Goal: Find specific page/section: Find specific page/section

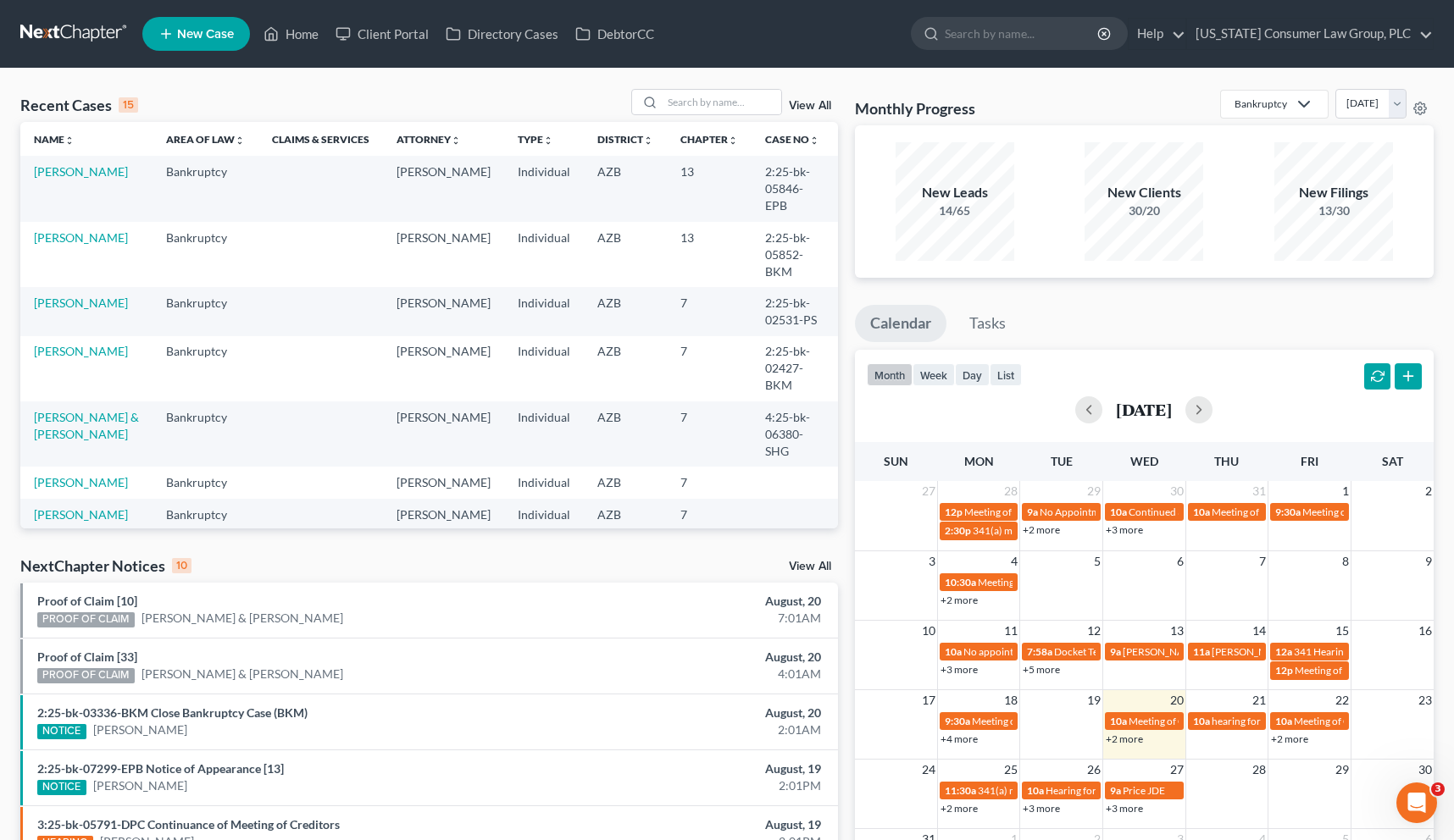
click at [1369, 197] on div "New Filings" at bounding box center [1333, 193] width 118 height 20
click at [1391, 192] on div "New Filings" at bounding box center [1333, 193] width 118 height 20
click at [1335, 199] on div "New Filings" at bounding box center [1333, 193] width 118 height 20
click at [1310, 199] on div "New Filings" at bounding box center [1333, 193] width 118 height 20
click at [1334, 221] on div "New Filings 13/30" at bounding box center [1333, 201] width 118 height 118
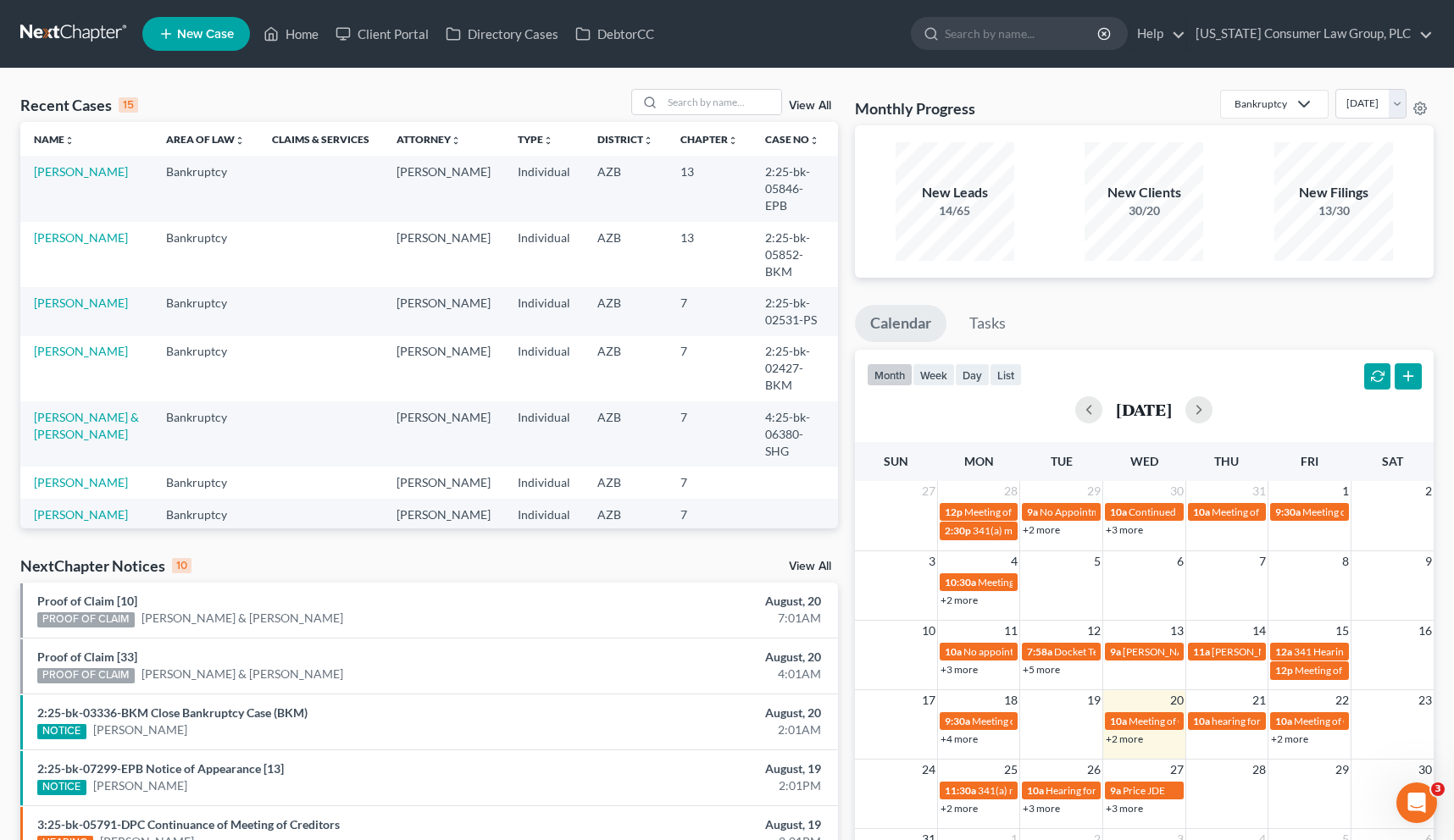
click at [1341, 220] on div "New Filings 13/30" at bounding box center [1333, 201] width 118 height 118
click at [820, 98] on div "View All" at bounding box center [735, 102] width 207 height 26
click at [807, 107] on link "View All" at bounding box center [809, 106] width 43 height 12
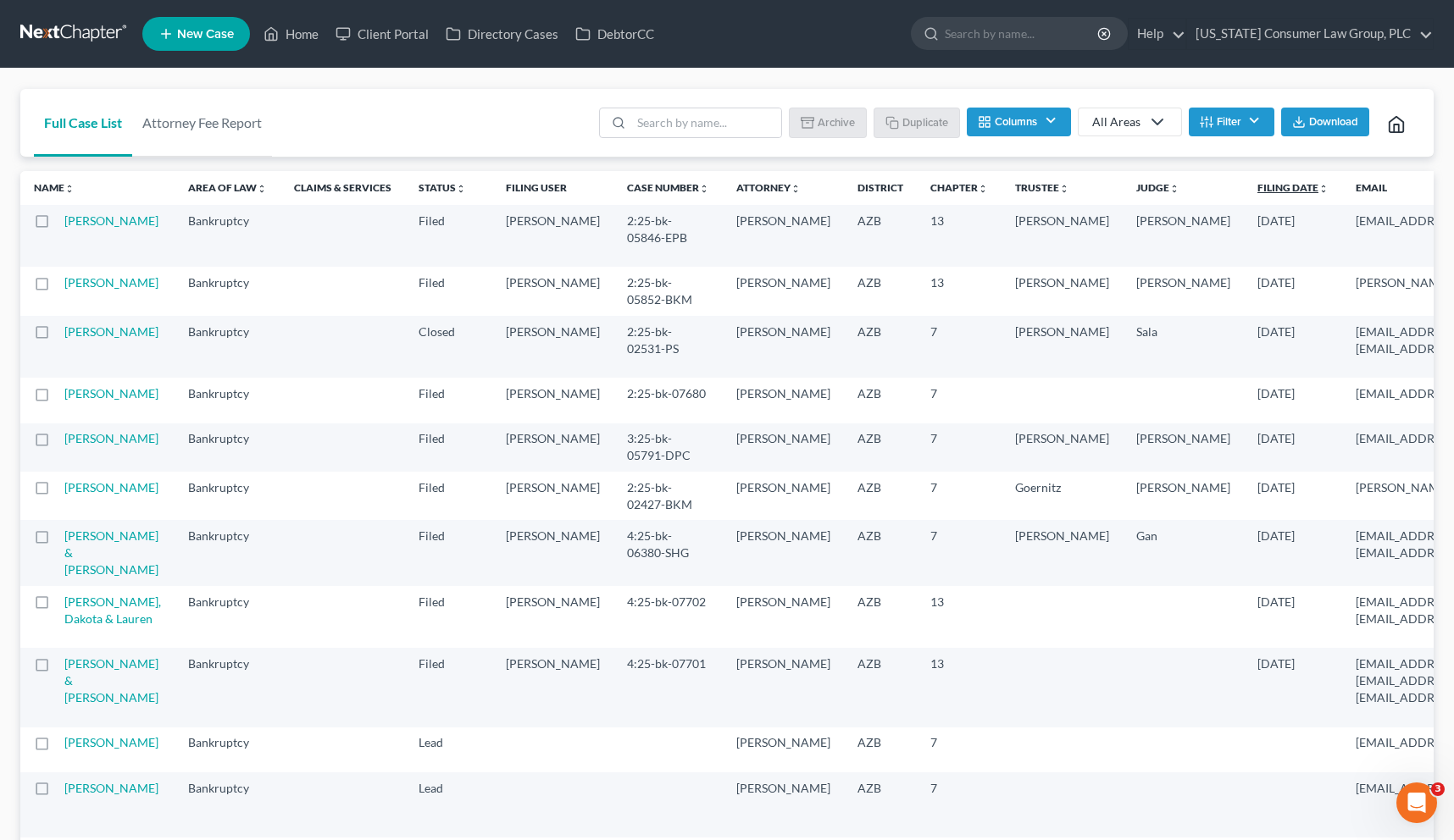
click at [1318, 189] on icon "unfold_more" at bounding box center [1323, 188] width 10 height 10
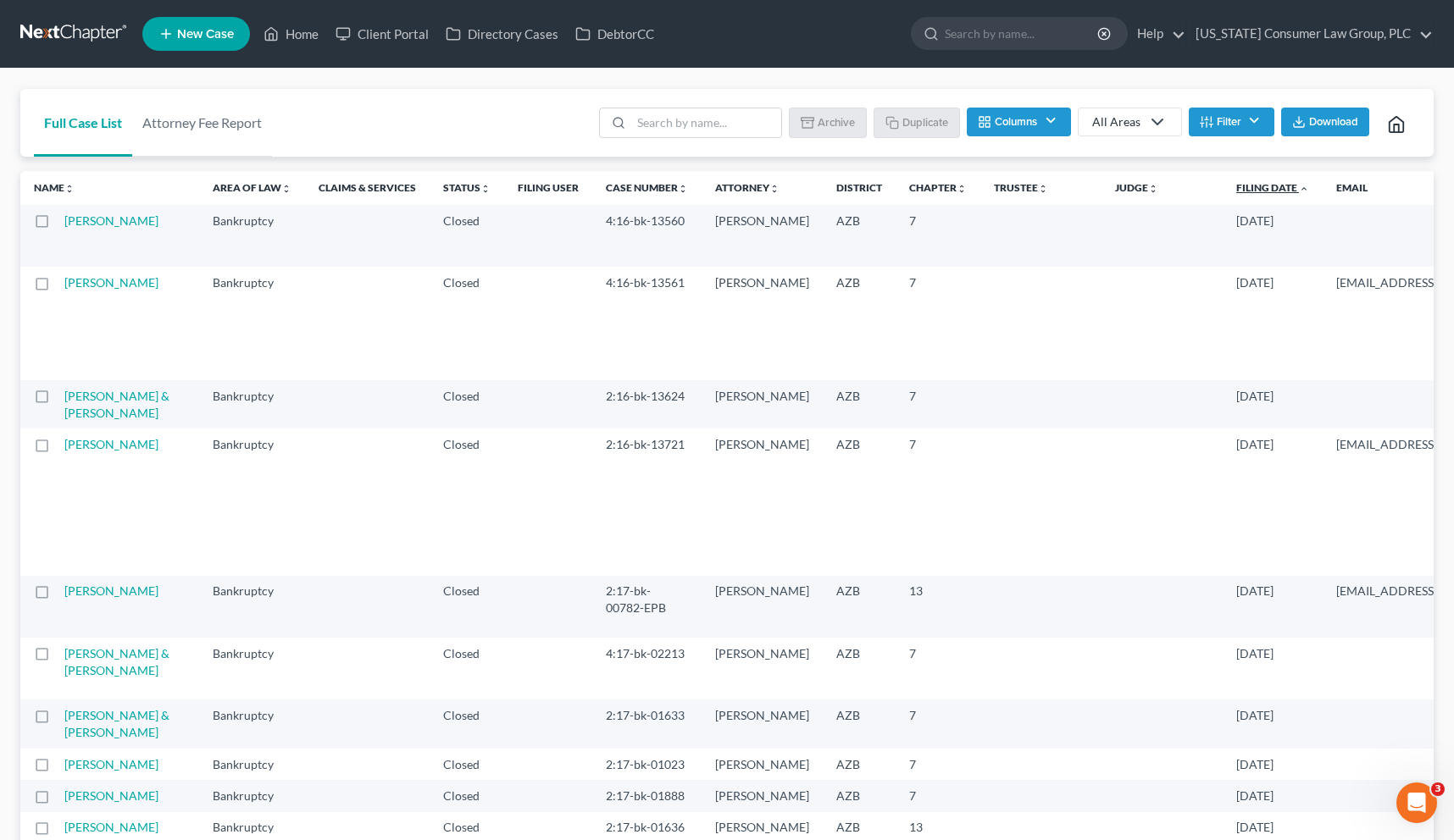
click at [1237, 193] on link "Filing Date unfold_more expand_more expand_less" at bounding box center [1272, 187] width 73 height 12
